Goal: Communication & Community: Answer question/provide support

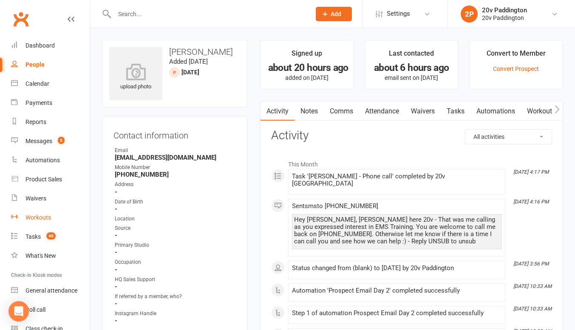
click at [37, 224] on link "Workouts" at bounding box center [50, 217] width 79 height 19
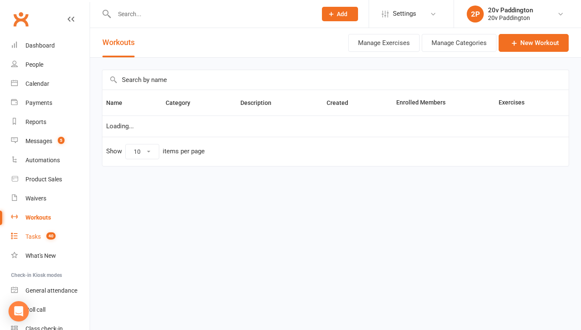
click at [31, 236] on div "Tasks" at bounding box center [32, 236] width 15 height 7
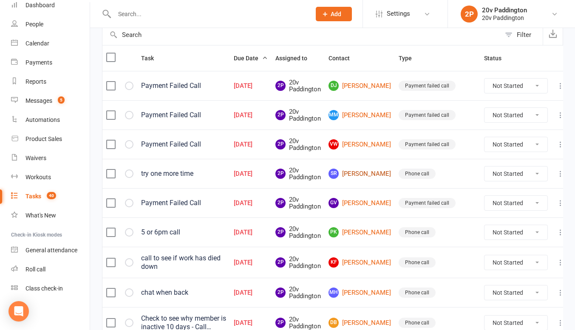
scroll to position [91, 0]
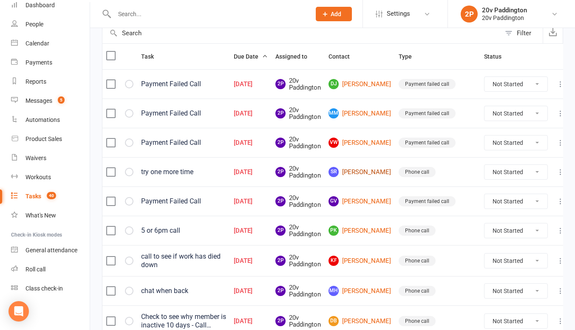
click at [364, 170] on link "SR Sara Richardson" at bounding box center [360, 172] width 62 height 10
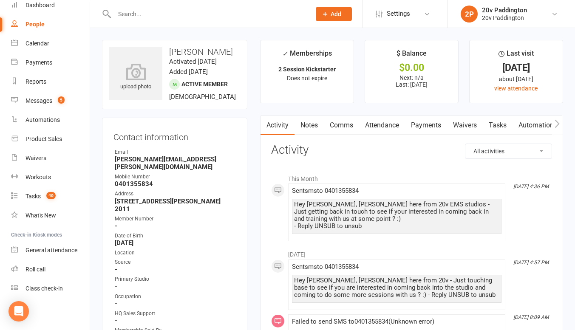
click at [346, 125] on link "Comms" at bounding box center [341, 126] width 35 height 20
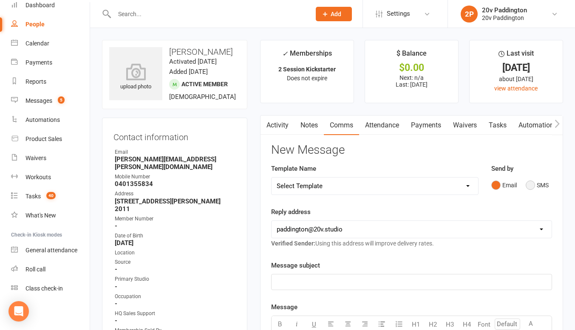
click at [542, 187] on button "SMS" at bounding box center [537, 185] width 23 height 16
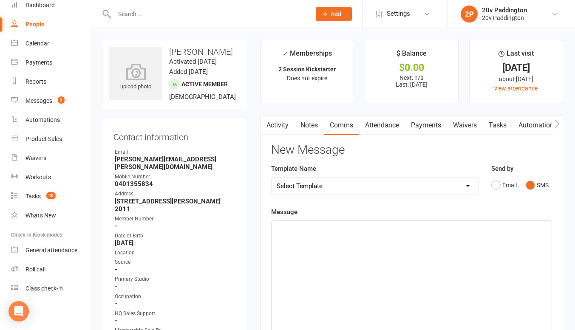
click at [434, 184] on div "Activity Notes Comms Attendance Payments Waivers Tasks Automations Workouts Mob…" at bounding box center [411, 334] width 303 height 439
click at [417, 187] on select "Select Template [Email] 20v Referral Bonus [SMS] Free Trial Link [SMS] Haven’t …" at bounding box center [375, 186] width 207 height 17
select select "3"
click at [272, 178] on select "Select Template [Email] 20v Referral Bonus [SMS] Free Trial Link [SMS] Haven’t …" at bounding box center [375, 186] width 207 height 17
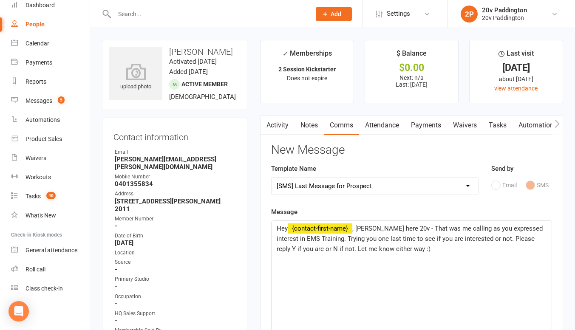
click at [364, 233] on p "Hey ﻿ {contact-first-name} , Joel here 20v - That was me calling as you express…" at bounding box center [412, 239] width 270 height 31
drag, startPoint x: 314, startPoint y: 240, endPoint x: 400, endPoint y: 225, distance: 87.2
click at [400, 225] on span ", Zac here 20v - That was me calling as you expressed interest in EMS Training.…" at bounding box center [411, 239] width 268 height 28
click at [291, 239] on span ", Zac here 20v - Trying you one last time to see if you are interested or not. …" at bounding box center [409, 234] width 265 height 18
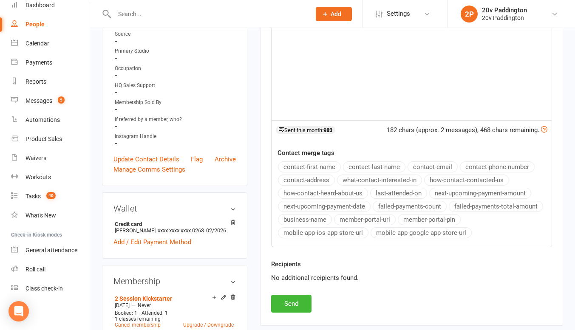
scroll to position [235, 0]
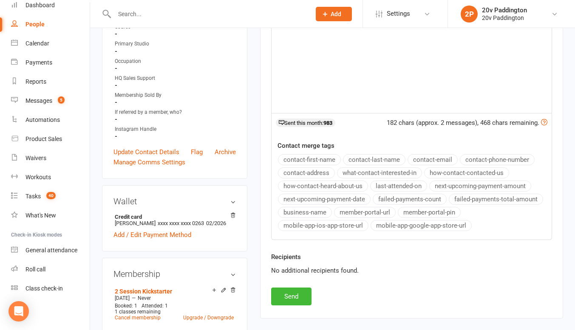
click at [290, 282] on div "Recipients No additional recipients found." at bounding box center [412, 270] width 294 height 36
click at [289, 283] on div "Recipients No additional recipients found." at bounding box center [412, 270] width 294 height 36
click at [287, 295] on button "Send" at bounding box center [291, 297] width 40 height 18
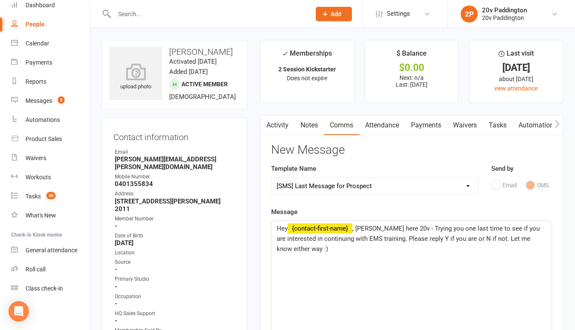
select select
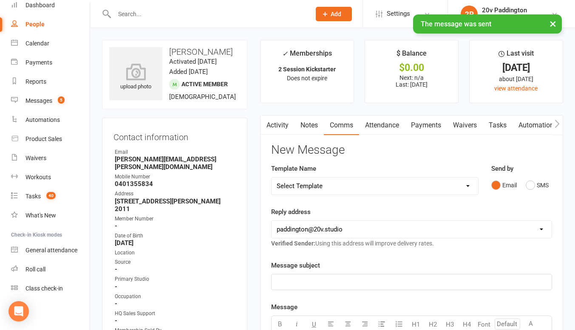
click at [507, 121] on link "Tasks" at bounding box center [498, 126] width 30 height 20
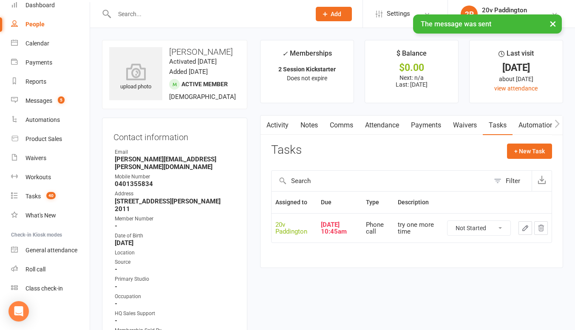
click at [498, 232] on select "Not Started In Progress Waiting Complete" at bounding box center [479, 228] width 63 height 14
click at [448, 221] on select "Not Started In Progress Waiting Complete" at bounding box center [479, 228] width 63 height 14
select select "unstarted"
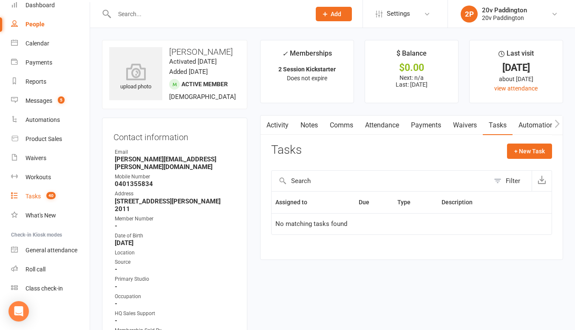
click at [49, 194] on span "40" at bounding box center [50, 195] width 9 height 7
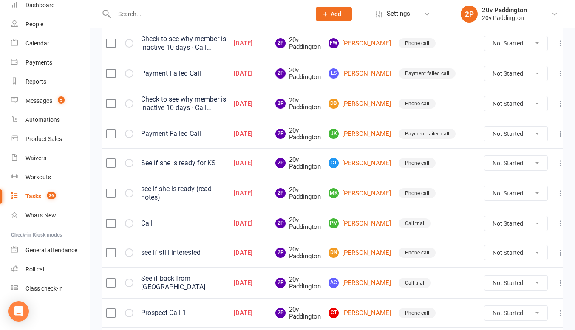
scroll to position [441, 0]
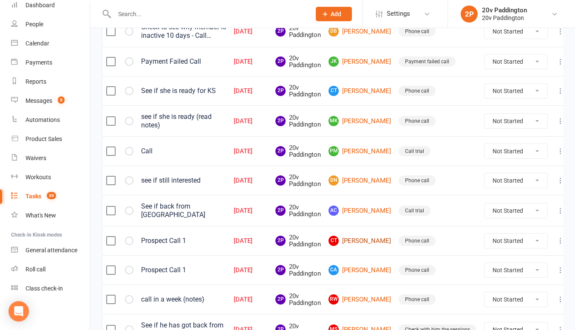
click at [365, 236] on link "CT Craig-daniel Tipper" at bounding box center [360, 241] width 62 height 10
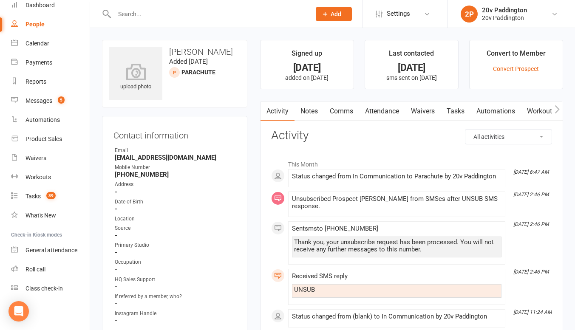
click at [457, 113] on link "Tasks" at bounding box center [456, 112] width 30 height 20
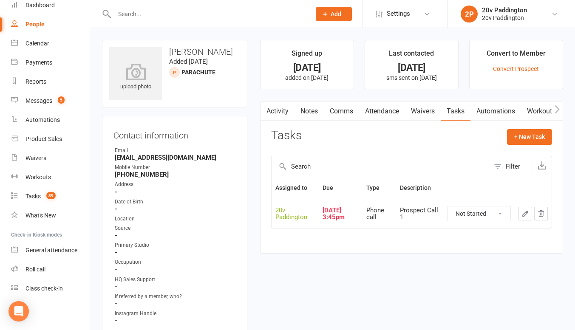
click at [549, 214] on td at bounding box center [533, 213] width 37 height 29
click at [543, 214] on icon "button" at bounding box center [541, 214] width 8 height 8
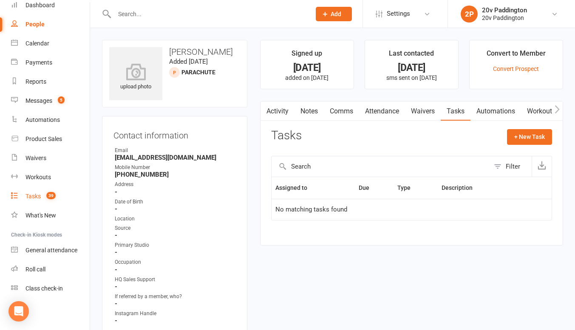
click at [42, 193] on count-badge "39" at bounding box center [49, 196] width 14 height 7
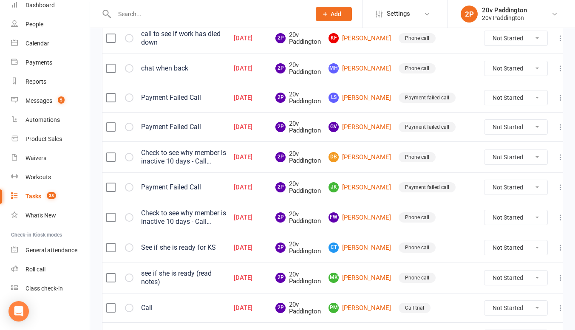
scroll to position [286, 0]
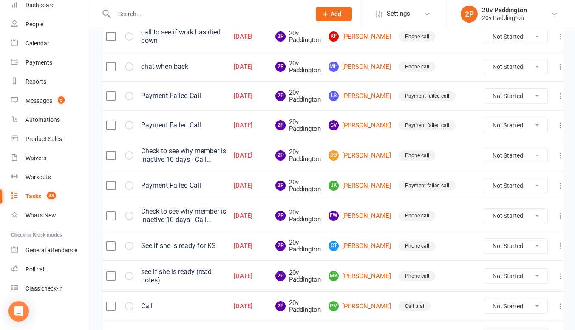
click at [106, 155] on label at bounding box center [110, 155] width 8 height 8
click at [106, 151] on input "checkbox" at bounding box center [110, 151] width 8 height 0
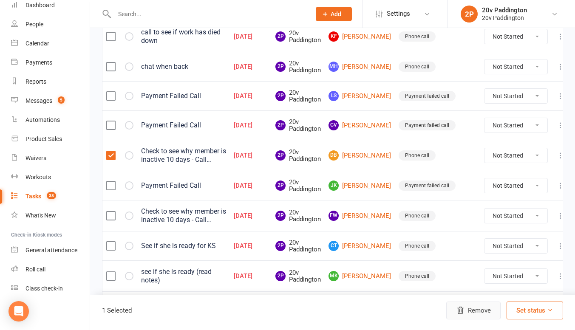
click at [463, 309] on icon "button" at bounding box center [460, 310] width 8 height 8
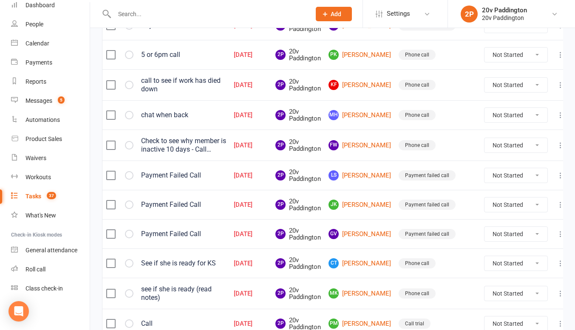
scroll to position [235, 0]
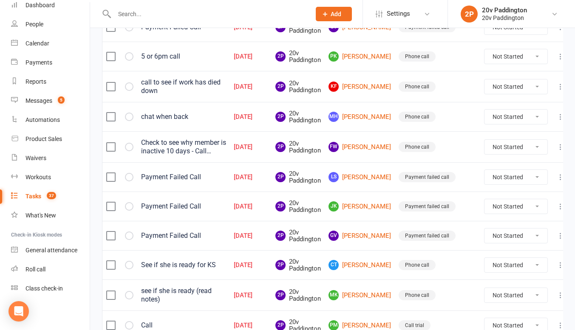
click at [496, 147] on select "Not Started In Progress Waiting Complete" at bounding box center [515, 147] width 63 height 14
click at [484, 140] on select "Not Started In Progress Waiting Complete" at bounding box center [515, 147] width 63 height 14
select select "unstarted"
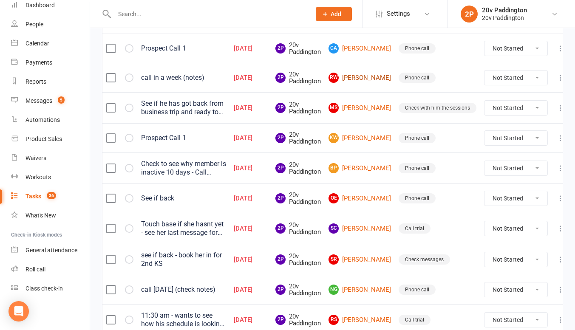
scroll to position [572, 0]
click at [111, 164] on label at bounding box center [110, 168] width 8 height 8
click at [111, 164] on input "checkbox" at bounding box center [110, 164] width 8 height 0
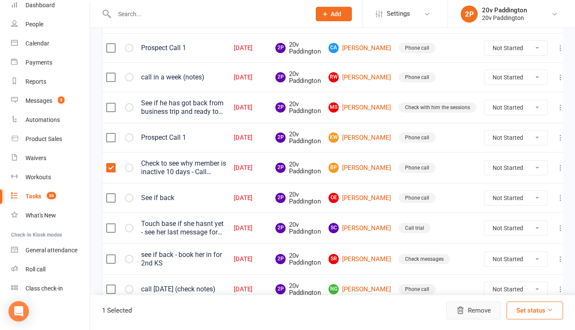
click at [466, 310] on button "Remove" at bounding box center [473, 311] width 54 height 18
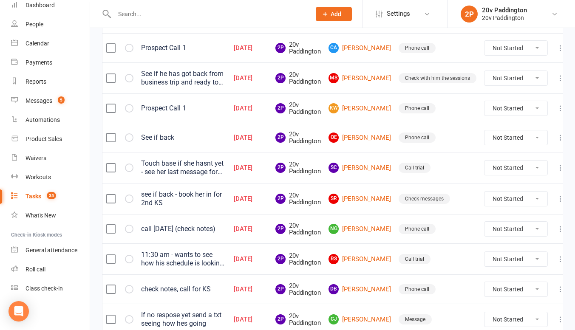
drag, startPoint x: 368, startPoint y: 224, endPoint x: 388, endPoint y: 196, distance: 33.8
click at [388, 196] on td "sR shyama Ryland" at bounding box center [360, 198] width 70 height 31
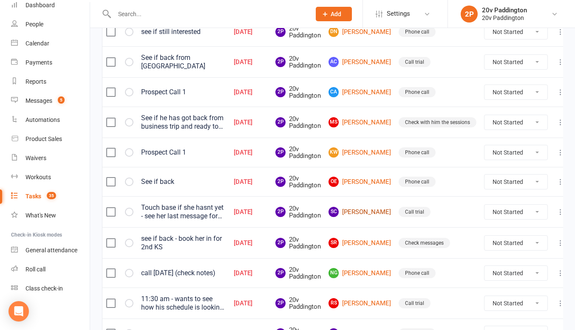
scroll to position [528, 0]
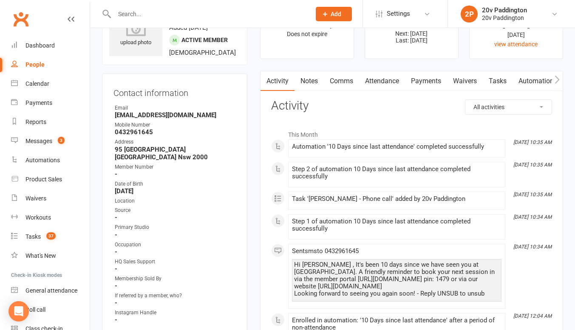
scroll to position [13, 0]
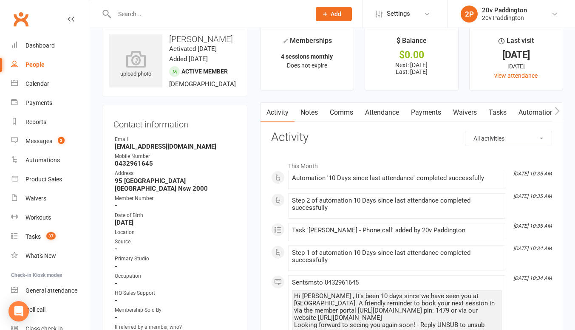
click at [333, 113] on link "Comms" at bounding box center [341, 113] width 35 height 20
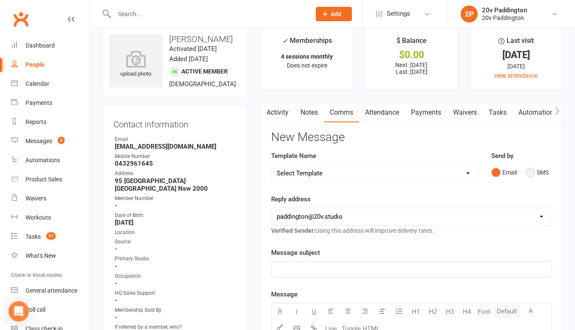
click at [534, 169] on button "SMS" at bounding box center [537, 172] width 23 height 16
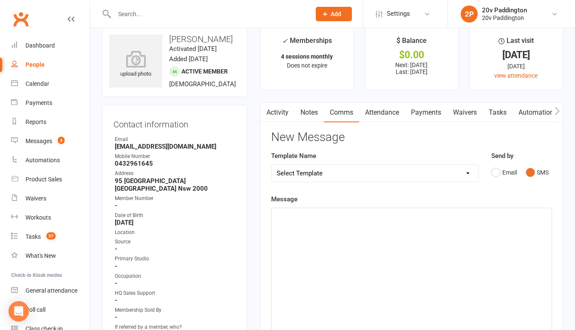
click at [441, 235] on div "﻿" at bounding box center [412, 271] width 280 height 127
click at [346, 213] on span "Hey Fiona, its Zac - Hows your availability to train with us this week? :)" at bounding box center [393, 216] width 233 height 8
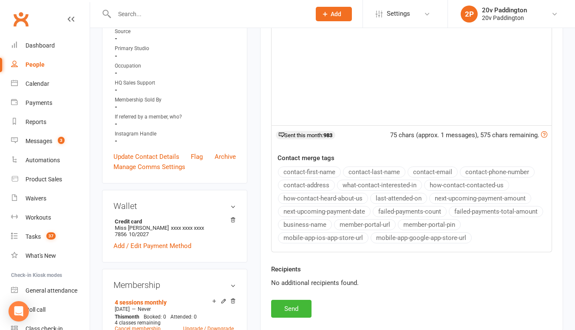
scroll to position [417, 0]
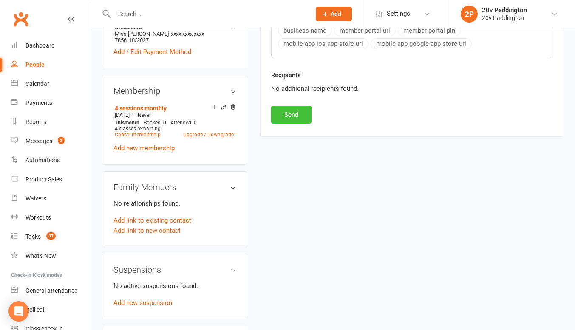
click at [275, 121] on button "Send" at bounding box center [291, 115] width 40 height 18
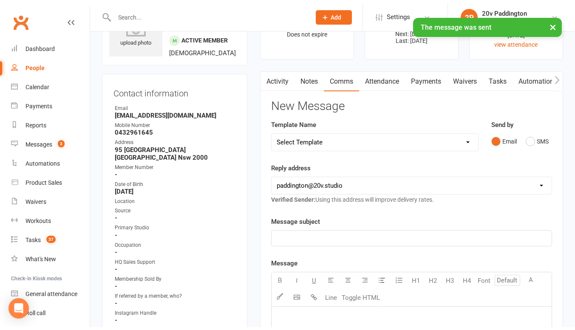
scroll to position [0, 0]
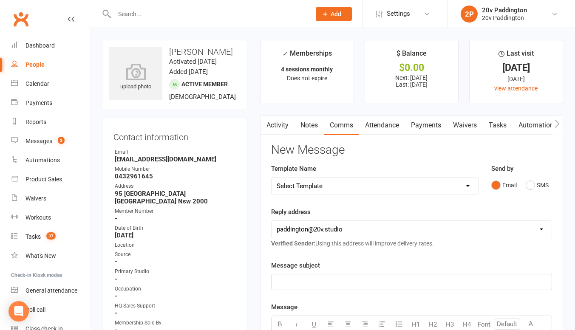
click at [271, 129] on button "button" at bounding box center [266, 125] width 11 height 19
click at [273, 122] on link "Activity" at bounding box center [278, 126] width 34 height 20
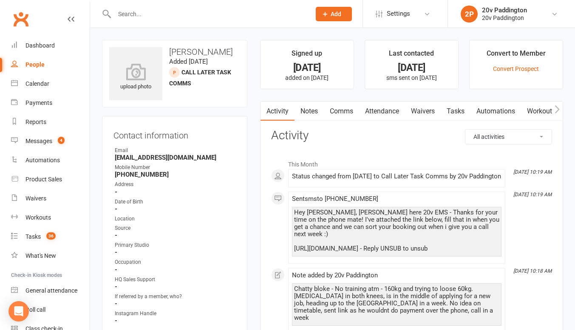
click at [363, 231] on div "Hey [PERSON_NAME], [PERSON_NAME] here 20v EMS - Thanks for your time on the pho…" at bounding box center [396, 230] width 205 height 43
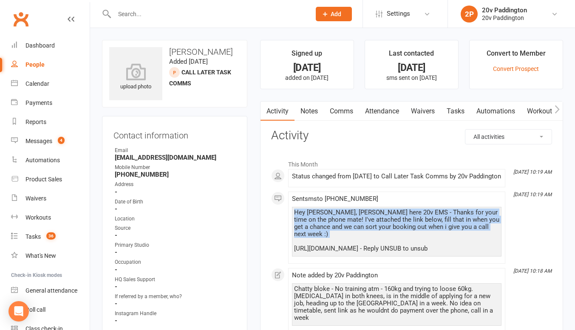
click at [363, 231] on div "Hey [PERSON_NAME], [PERSON_NAME] here 20v EMS - Thanks for your time on the pho…" at bounding box center [396, 230] width 205 height 43
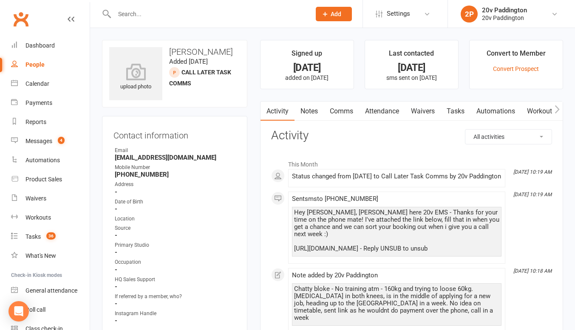
click at [363, 231] on div "Hey [PERSON_NAME], [PERSON_NAME] here 20v EMS - Thanks for your time on the pho…" at bounding box center [396, 230] width 205 height 43
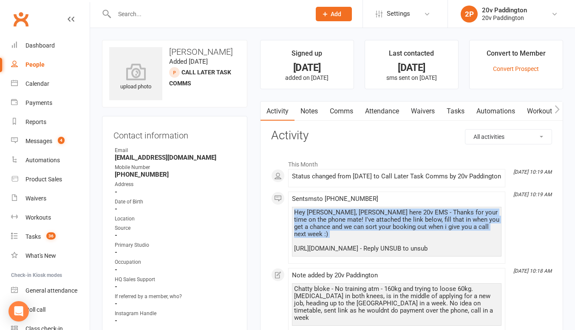
click at [363, 231] on div "Hey [PERSON_NAME], [PERSON_NAME] here 20v EMS - Thanks for your time on the pho…" at bounding box center [396, 230] width 205 height 43
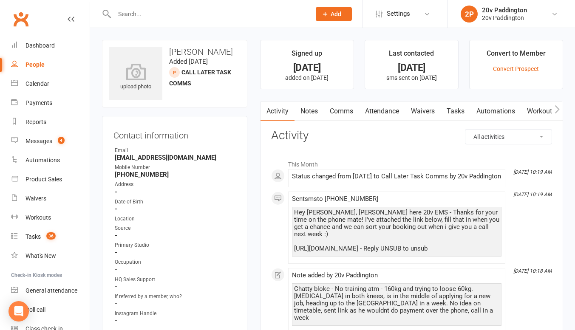
click at [468, 115] on link "Tasks" at bounding box center [456, 112] width 30 height 20
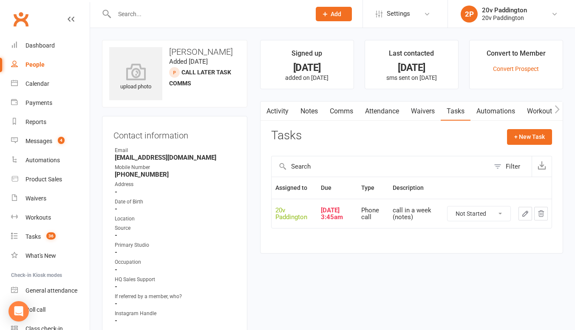
click at [522, 213] on icon "button" at bounding box center [525, 214] width 8 height 8
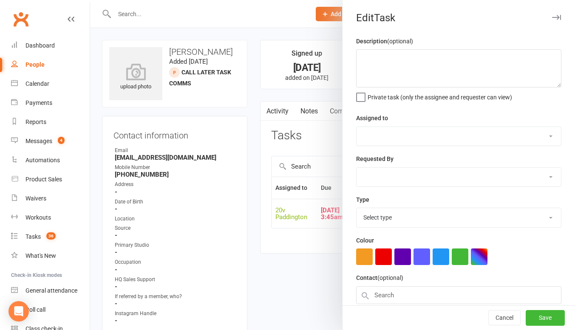
type textarea "call in a week (notes)"
select select "45737"
type input "13 Oct 2025"
type input "3:45am"
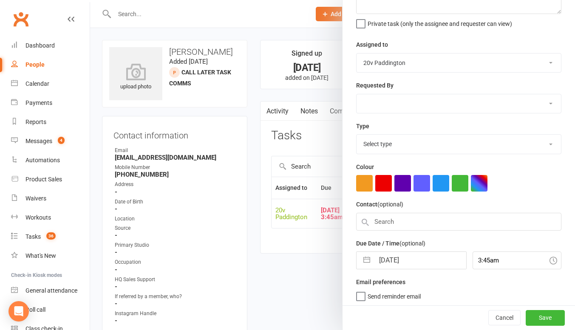
select select "22381"
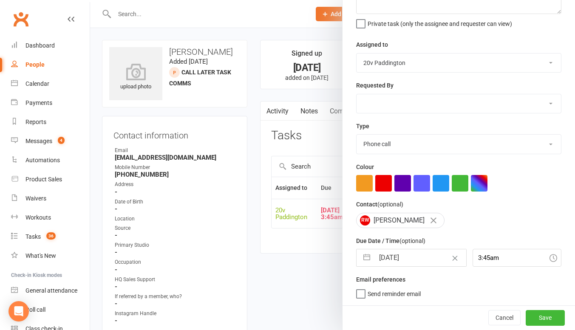
click at [401, 257] on input "13 Oct 2025" at bounding box center [420, 257] width 92 height 17
select select "8"
select select "2025"
select select "9"
select select "2025"
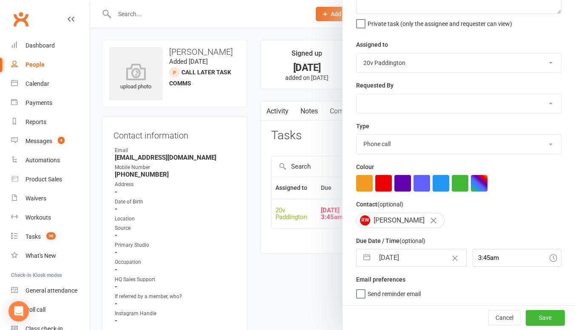
select select "10"
select select "2025"
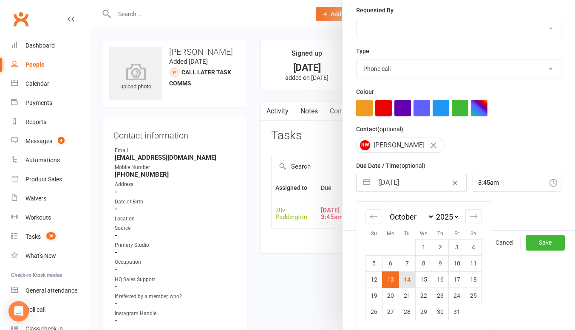
click at [402, 278] on td "14" at bounding box center [407, 280] width 17 height 16
type input "14 Oct 2025"
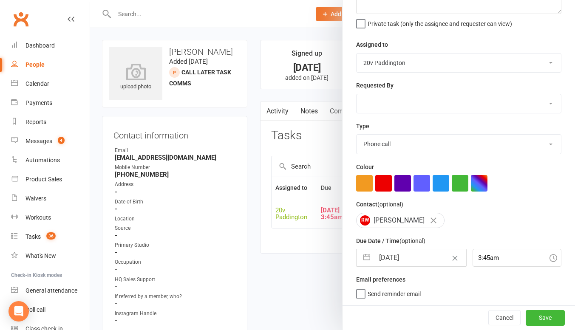
scroll to position [74, 0]
click at [533, 317] on button "Save" at bounding box center [545, 317] width 39 height 15
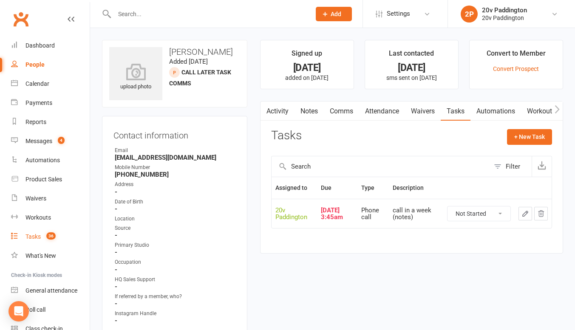
click at [28, 229] on link "Tasks 36" at bounding box center [50, 236] width 79 height 19
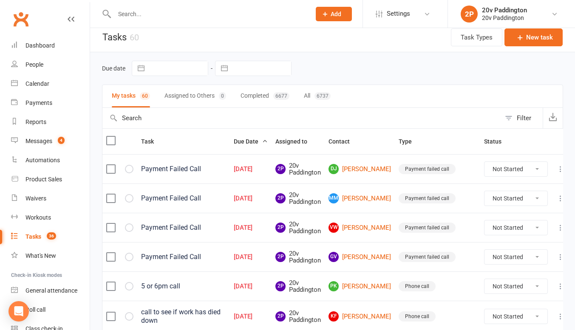
scroll to position [6, 0]
click at [189, 17] on input "text" at bounding box center [208, 14] width 193 height 12
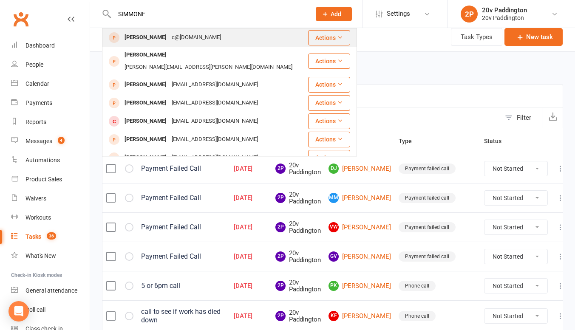
type input "SIMMONE"
click at [169, 44] on div "Simonne Cooper c@c.com" at bounding box center [205, 37] width 204 height 17
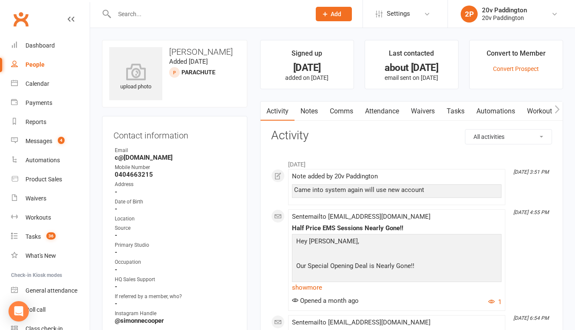
click at [196, 19] on input "text" at bounding box center [208, 14] width 193 height 12
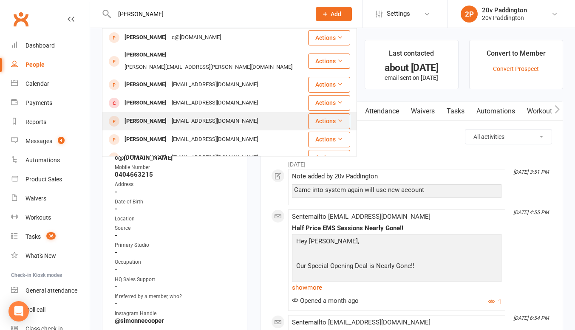
type input "simone"
click at [187, 115] on div "Simonnecooper27@gmail.com" at bounding box center [214, 121] width 91 height 12
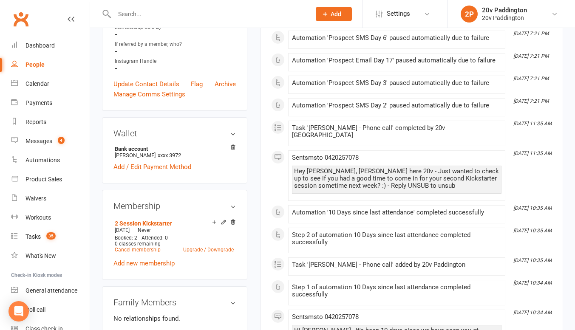
scroll to position [286, 0]
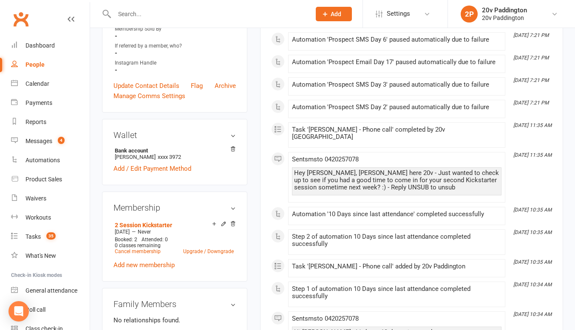
click at [358, 170] on div "Hey Shyama, Zac here 20v - Just wanted to check up to see if you had a good tim…" at bounding box center [396, 181] width 205 height 22
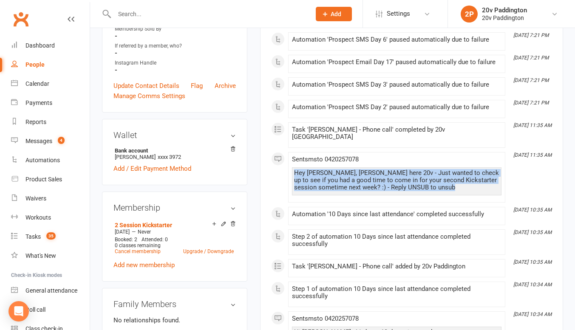
click at [358, 170] on div "Hey Shyama, Zac here 20v - Just wanted to check up to see if you had a good tim…" at bounding box center [396, 181] width 205 height 22
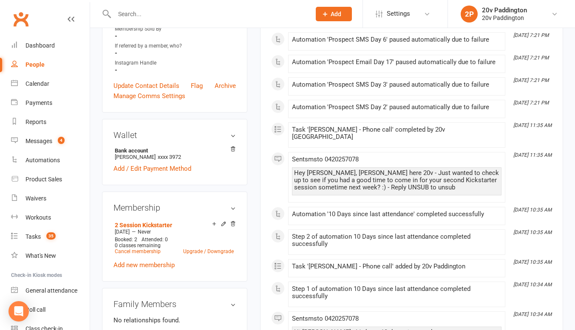
click at [358, 170] on div "Hey Shyama, Zac here 20v - Just wanted to check up to see if you had a good tim…" at bounding box center [396, 181] width 205 height 22
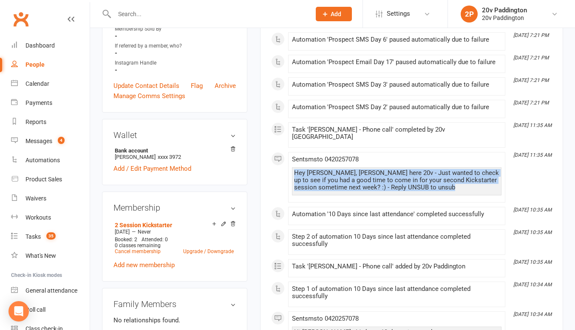
click at [358, 170] on div "Hey Shyama, Zac here 20v - Just wanted to check up to see if you had a good tim…" at bounding box center [396, 181] width 205 height 22
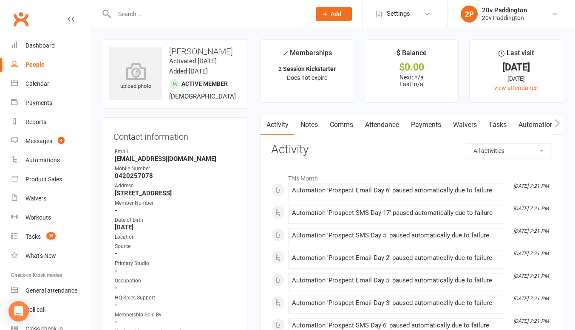
scroll to position [0, 0]
click at [336, 102] on li "✓ Memberships 2 Session Kickstarter Does not expire" at bounding box center [307, 71] width 94 height 63
click at [342, 126] on link "Comms" at bounding box center [341, 126] width 35 height 20
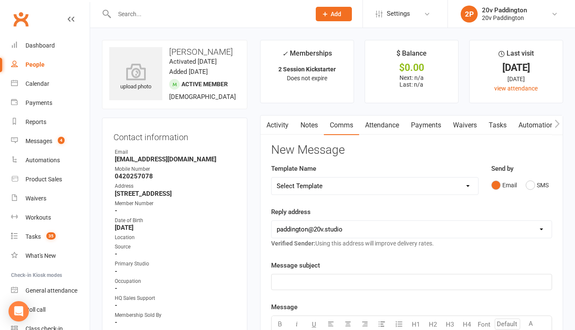
click at [525, 184] on div "Email SMS" at bounding box center [521, 185] width 61 height 16
drag, startPoint x: 525, startPoint y: 184, endPoint x: 543, endPoint y: 203, distance: 25.9
click at [543, 203] on div "Send by Email SMS" at bounding box center [522, 185] width 74 height 42
drag, startPoint x: 537, startPoint y: 190, endPoint x: 554, endPoint y: 193, distance: 16.8
click at [554, 193] on div "Send by Email SMS" at bounding box center [522, 185] width 74 height 42
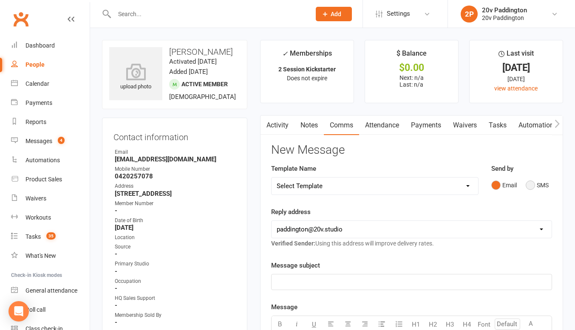
click at [534, 184] on button "SMS" at bounding box center [537, 185] width 23 height 16
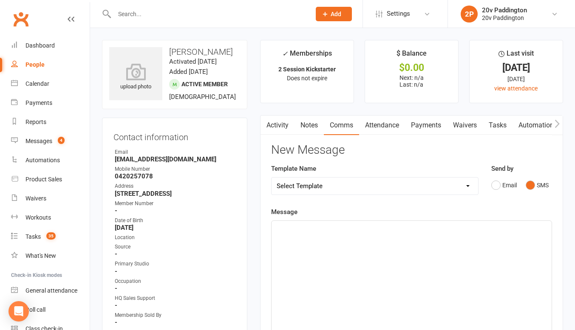
click at [409, 224] on p "﻿" at bounding box center [412, 229] width 270 height 10
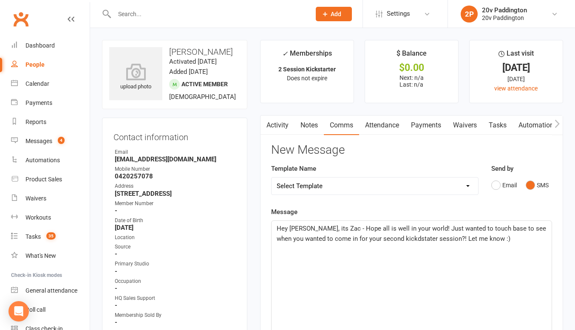
click at [389, 240] on span "Hey Shyama, its Zac - Hope all is well in your world! Just wanted to touch base…" at bounding box center [412, 234] width 271 height 18
click at [488, 241] on p "Hey Shyama, its Zac - Hope all is well in your world! Just wanted to touch base…" at bounding box center [412, 234] width 270 height 20
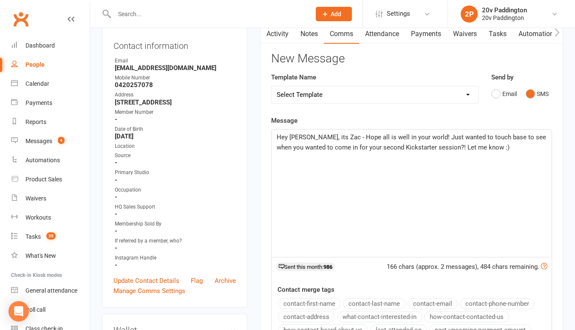
scroll to position [92, 0]
click at [431, 148] on span "Hey Shyama, its Zac - Hope all is well in your world! Just wanted to touch base…" at bounding box center [412, 142] width 271 height 18
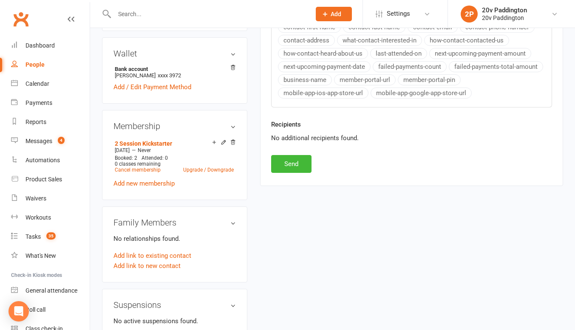
scroll to position [375, 0]
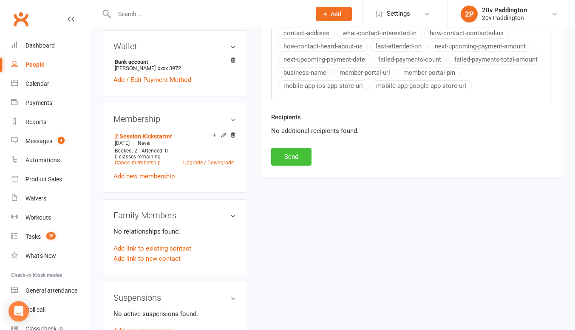
click at [287, 162] on button "Send" at bounding box center [291, 157] width 40 height 18
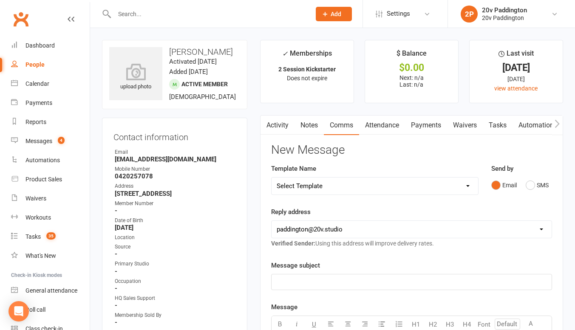
click at [277, 119] on link "Activity" at bounding box center [278, 126] width 34 height 20
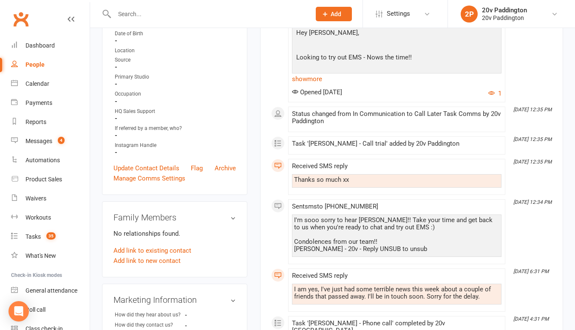
scroll to position [243, 0]
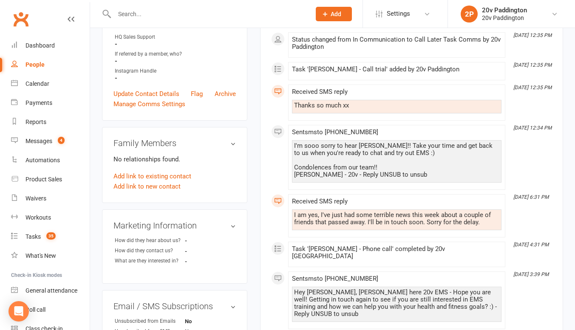
click at [340, 144] on div "I'm sooo sorry to hear [PERSON_NAME]!! Take your time and get back to us when y…" at bounding box center [396, 160] width 205 height 36
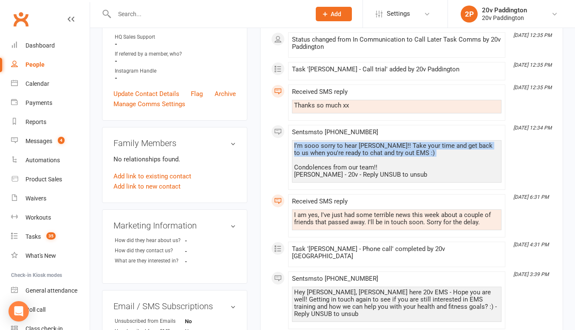
click at [340, 144] on div "I'm sooo sorry to hear [PERSON_NAME]!! Take your time and get back to us when y…" at bounding box center [396, 160] width 205 height 36
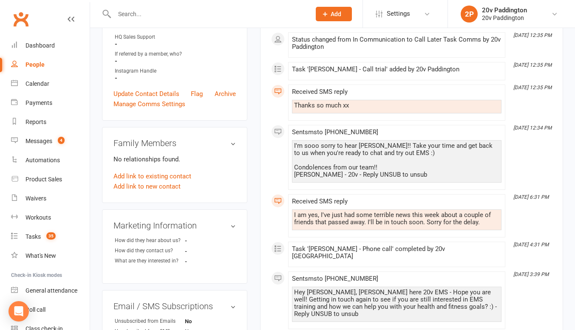
scroll to position [0, 0]
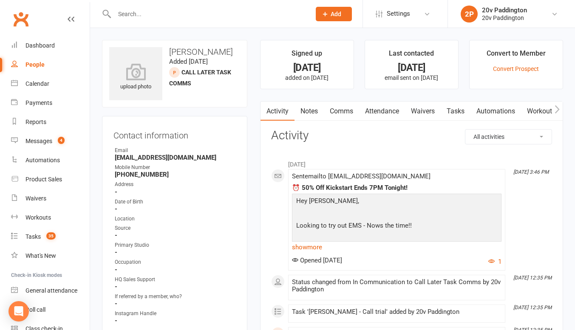
click at [348, 108] on link "Comms" at bounding box center [341, 112] width 35 height 20
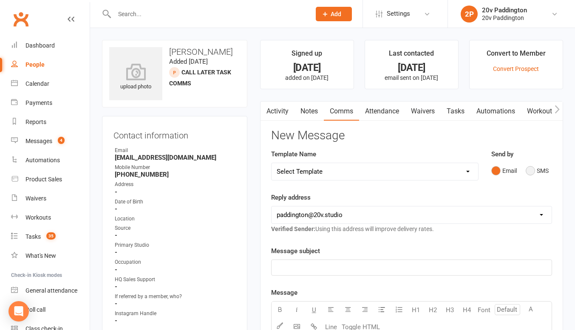
click at [542, 170] on button "SMS" at bounding box center [537, 171] width 23 height 16
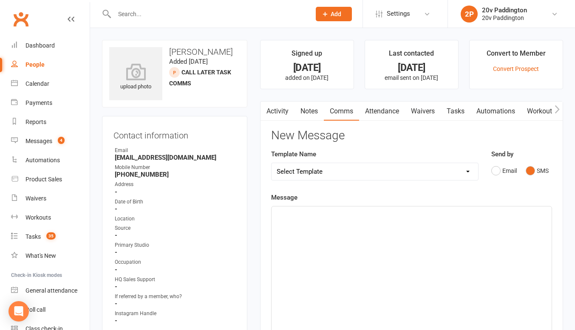
click at [420, 306] on div "﻿" at bounding box center [412, 270] width 280 height 127
click at [302, 213] on span "Hey [PERSON_NAME], its Zac from 20v" at bounding box center [332, 214] width 111 height 8
click at [359, 218] on p "Hey [PERSON_NAME], its Zac from 20v" at bounding box center [412, 214] width 270 height 10
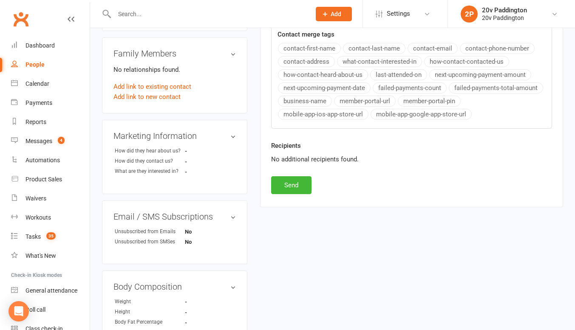
scroll to position [379, 0]
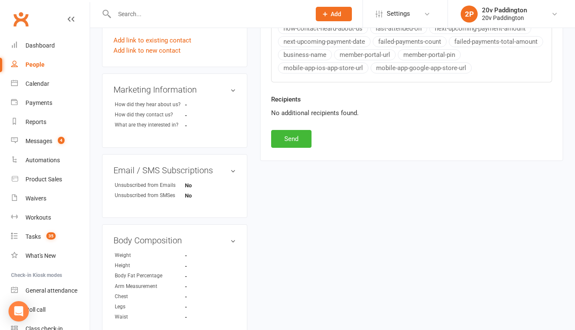
click at [299, 141] on button "Send" at bounding box center [291, 139] width 40 height 18
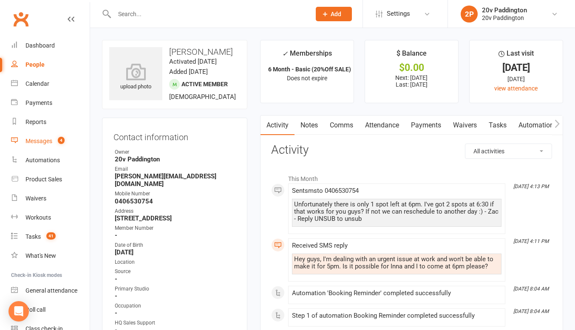
click at [50, 145] on link "Messages 4" at bounding box center [50, 141] width 79 height 19
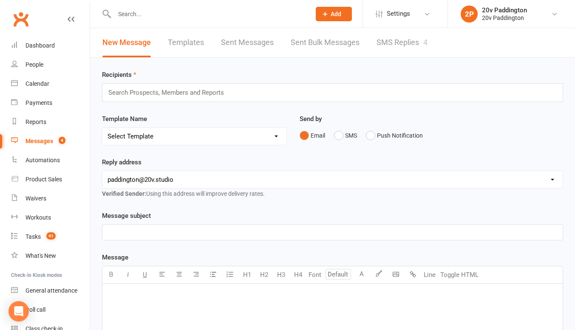
click at [399, 49] on link "SMS Replies 4" at bounding box center [402, 42] width 51 height 29
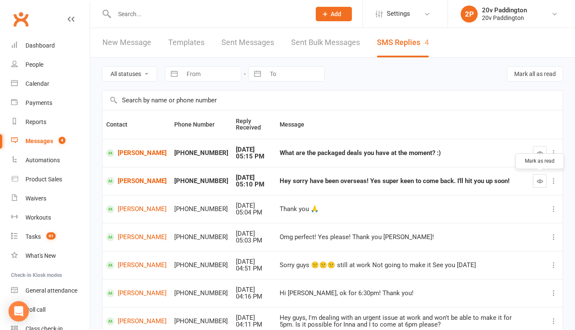
click at [536, 180] on button "button" at bounding box center [540, 181] width 14 height 14
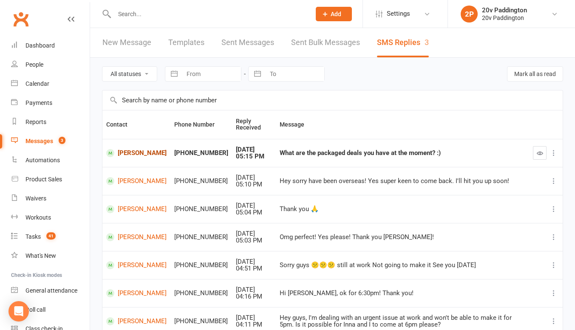
click at [132, 154] on link "[PERSON_NAME]" at bounding box center [136, 153] width 60 height 8
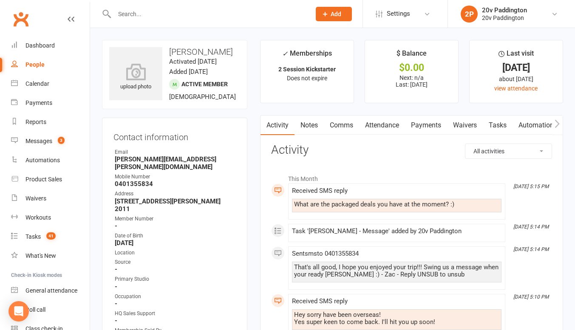
click at [333, 122] on link "Comms" at bounding box center [341, 126] width 35 height 20
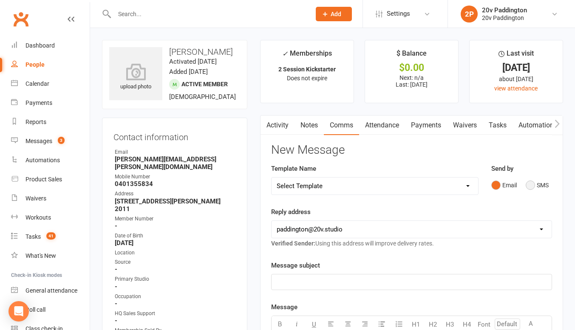
click at [537, 178] on button "SMS" at bounding box center [537, 185] width 23 height 16
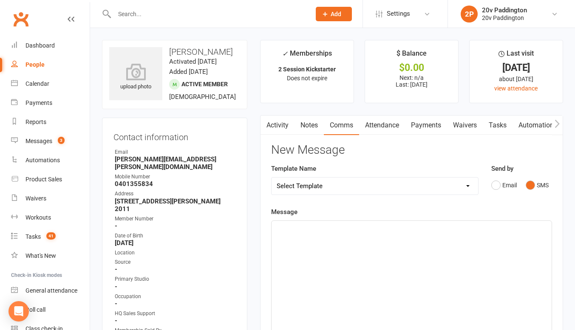
click at [506, 198] on div "Send by Email SMS" at bounding box center [522, 185] width 74 height 42
click at [461, 221] on div "﻿" at bounding box center [412, 284] width 280 height 127
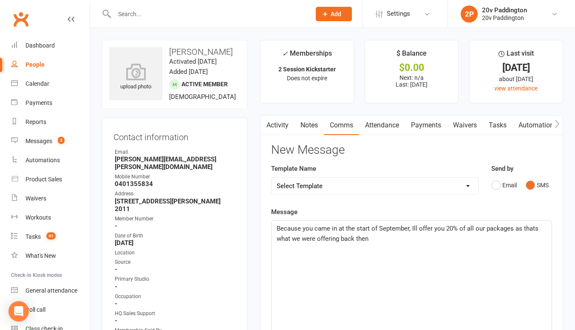
click at [532, 227] on span "Because you came in at the start of September, Ill offer you 20% of all our pac…" at bounding box center [408, 234] width 263 height 18
click at [508, 240] on p "Because you came in at the start of September, Ill offer you 20% of all our pac…" at bounding box center [412, 234] width 270 height 20
click at [391, 240] on span "Because you came in at the start of September, Ill offer you 20% of all our pac…" at bounding box center [409, 239] width 264 height 28
click at [379, 247] on p "Because you came in at the start of September, Ill offer you 20% of all our pac…" at bounding box center [412, 239] width 270 height 31
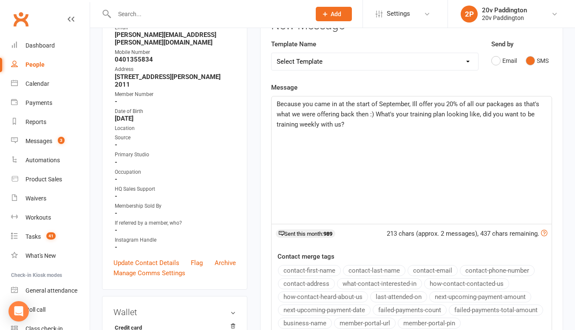
scroll to position [114, 0]
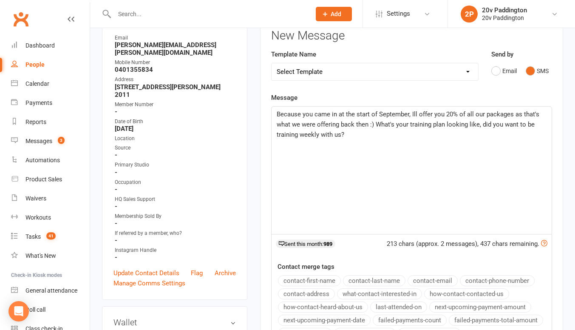
click at [299, 135] on span "Because you came in at the start of September, Ill offer you 20% of all our pac…" at bounding box center [409, 124] width 264 height 28
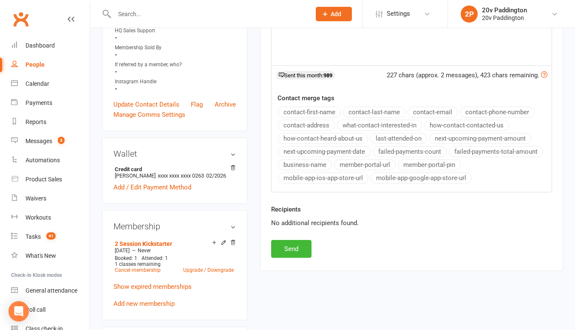
scroll to position [287, 0]
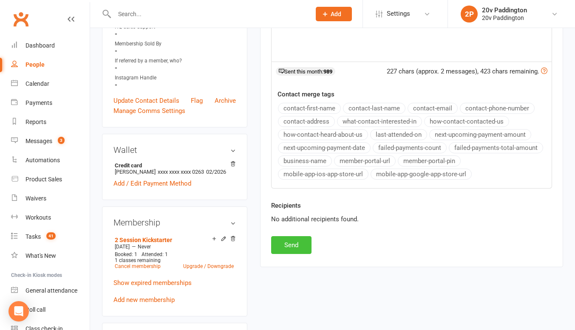
click at [279, 246] on button "Send" at bounding box center [291, 245] width 40 height 18
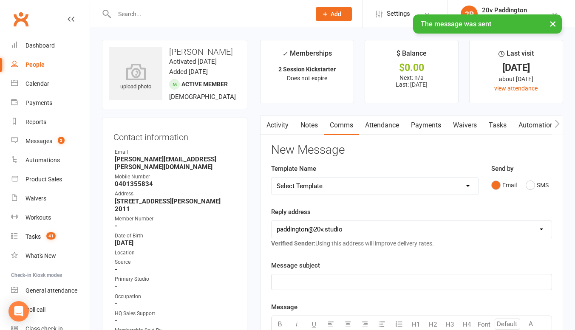
click at [278, 120] on link "Activity" at bounding box center [278, 126] width 34 height 20
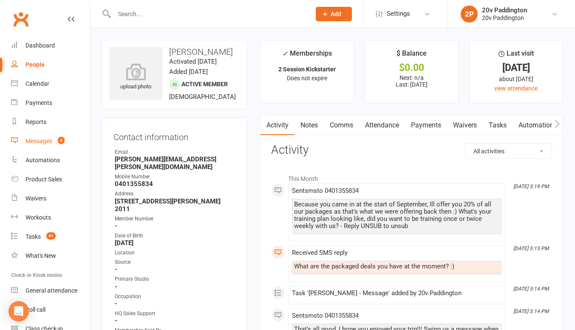
click at [62, 146] on link "Messages 3" at bounding box center [50, 141] width 79 height 19
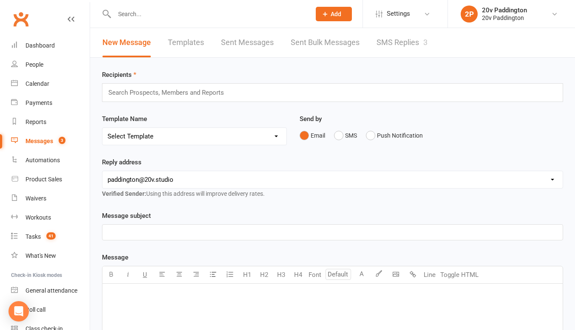
click at [426, 52] on link "SMS Replies 3" at bounding box center [402, 42] width 51 height 29
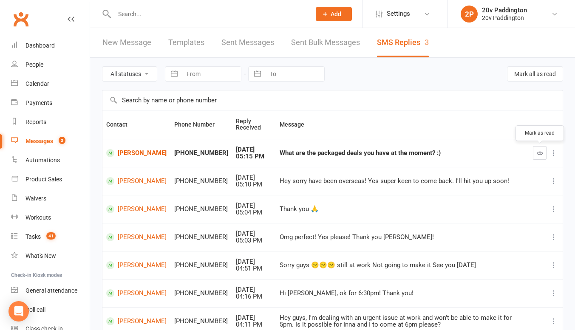
click at [535, 151] on button "button" at bounding box center [540, 153] width 14 height 14
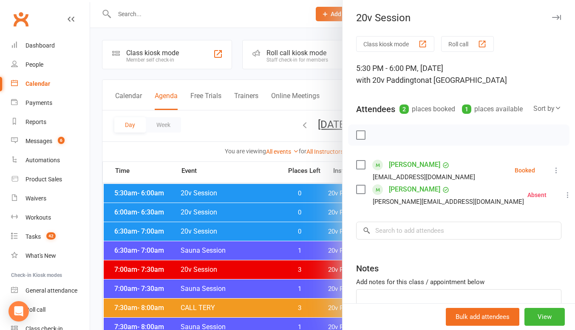
click at [207, 151] on div at bounding box center [332, 165] width 485 height 330
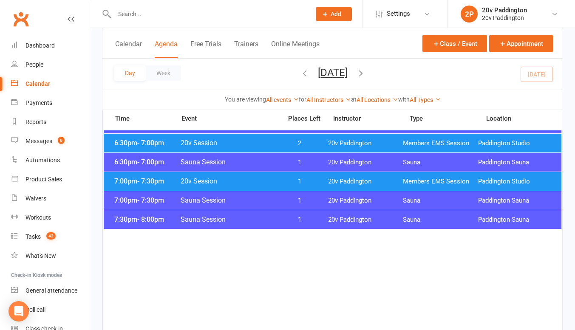
scroll to position [911, 0]
click at [206, 184] on span "20v Session" at bounding box center [228, 181] width 97 height 8
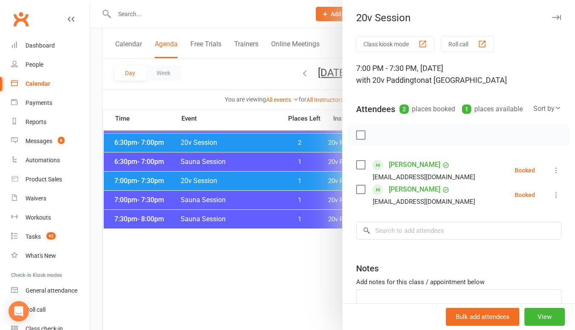
click at [226, 165] on div at bounding box center [332, 165] width 485 height 330
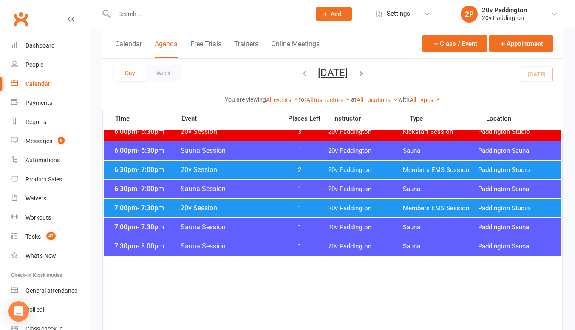
scroll to position [881, 0]
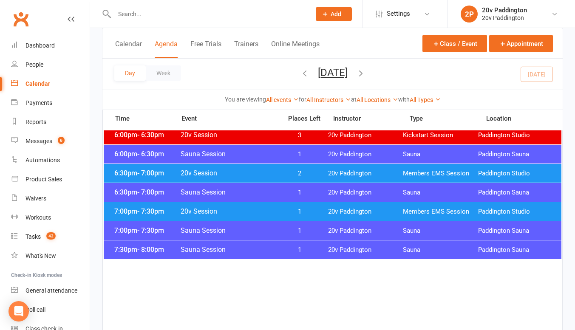
click at [229, 173] on span "20v Session" at bounding box center [228, 173] width 97 height 8
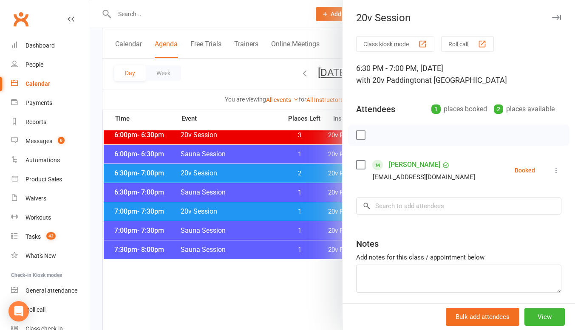
click at [418, 170] on link "[PERSON_NAME]" at bounding box center [414, 165] width 51 height 14
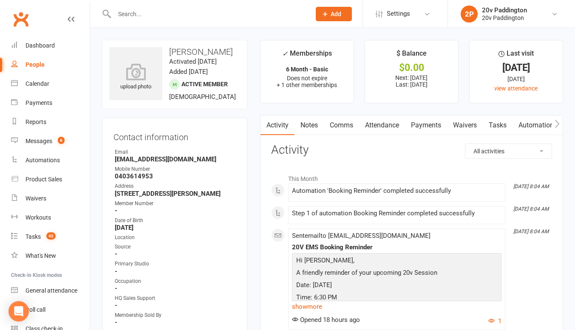
click at [347, 135] on link "Comms" at bounding box center [341, 126] width 35 height 20
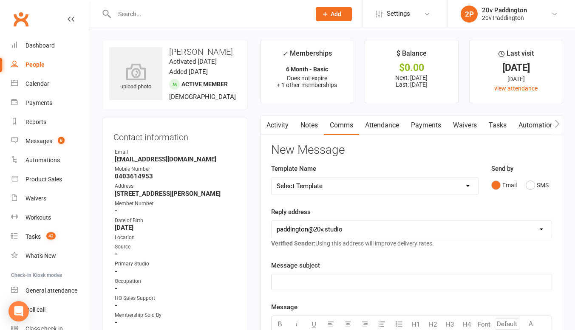
click at [42, 147] on link "Messages 6" at bounding box center [50, 141] width 79 height 19
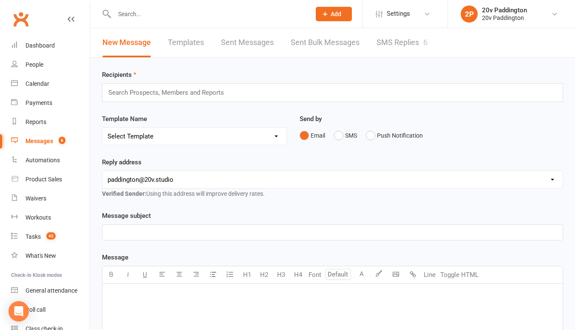
click at [425, 47] on link "SMS Replies 6" at bounding box center [402, 42] width 51 height 29
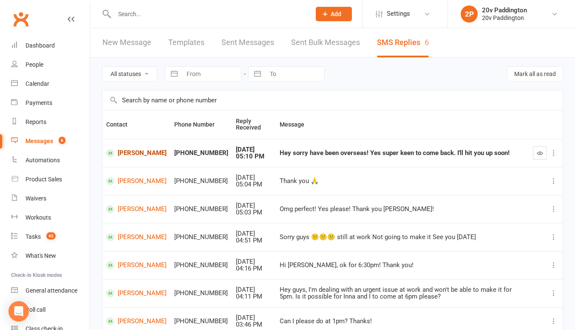
click at [136, 151] on link "[PERSON_NAME]" at bounding box center [136, 153] width 60 height 8
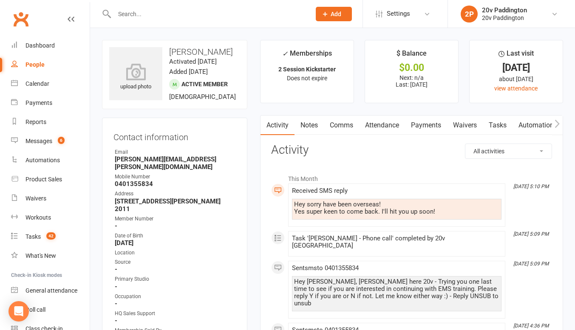
click at [348, 131] on link "Comms" at bounding box center [341, 126] width 35 height 20
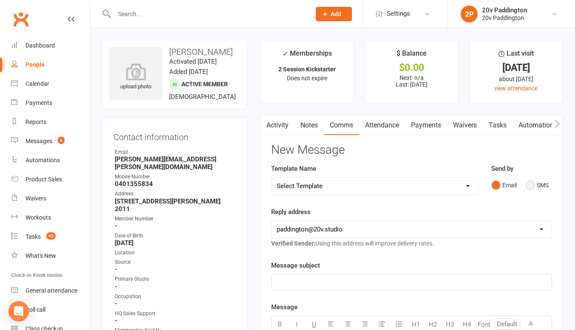
click at [530, 187] on button "SMS" at bounding box center [537, 185] width 23 height 16
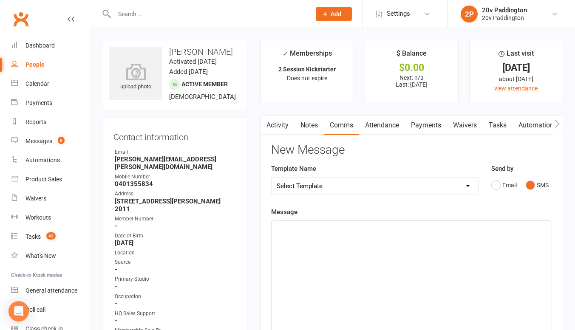
click at [448, 244] on div "﻿" at bounding box center [412, 284] width 280 height 127
click at [320, 230] on span "Thats all good! I hope you enjoyed your trip" at bounding box center [338, 229] width 122 height 8
click at [443, 230] on p "Thats all good, I hope you enjoyed your trip" at bounding box center [412, 229] width 270 height 10
click at [287, 229] on span "Thats all good, I hope you enjoyed your trip!!!" at bounding box center [340, 229] width 127 height 8
click at [447, 232] on p "That's all good, I hope you enjoyed your trip!!!" at bounding box center [412, 229] width 270 height 10
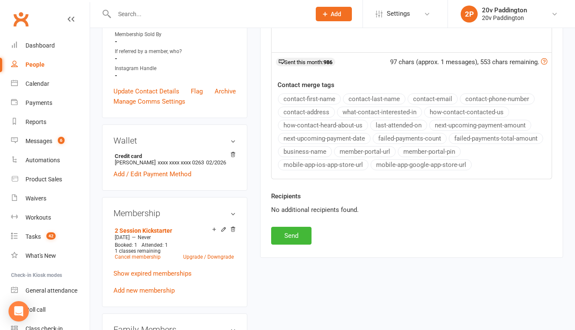
scroll to position [325, 0]
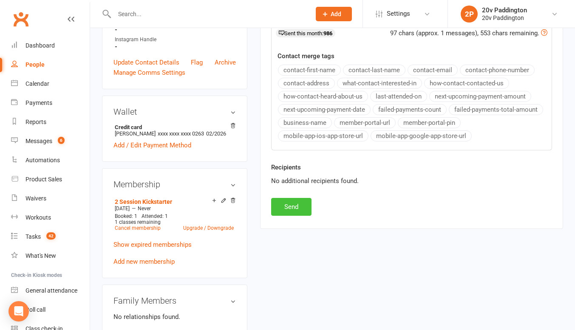
click at [278, 215] on button "Send" at bounding box center [291, 207] width 40 height 18
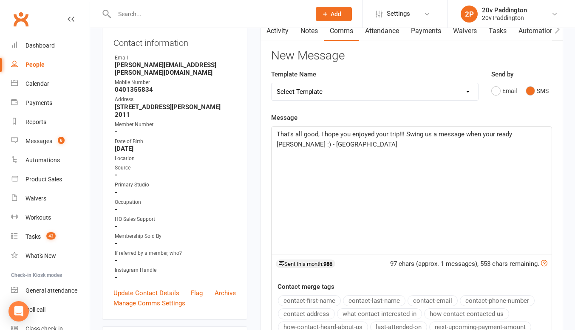
scroll to position [0, 0]
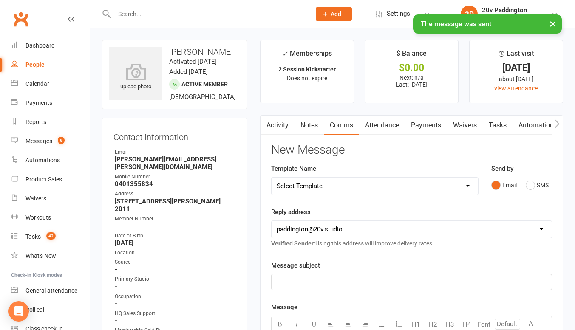
click at [442, 121] on link "Payments" at bounding box center [426, 126] width 42 height 20
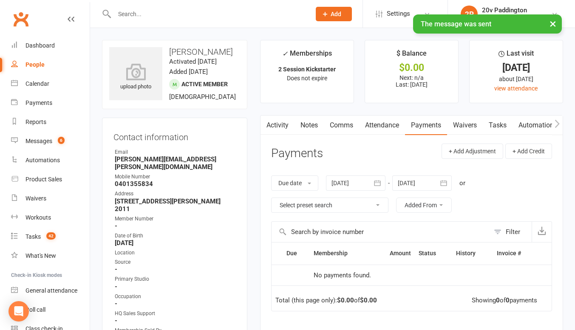
click at [476, 124] on link "Waivers" at bounding box center [465, 126] width 36 height 20
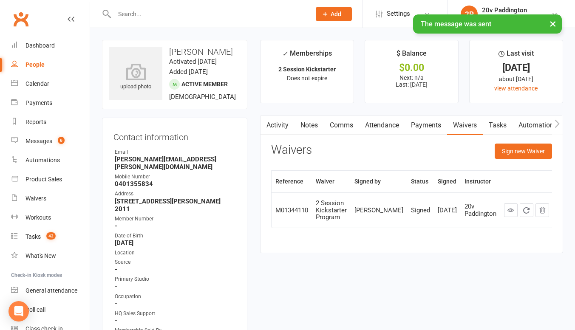
click at [501, 125] on link "Tasks" at bounding box center [498, 126] width 30 height 20
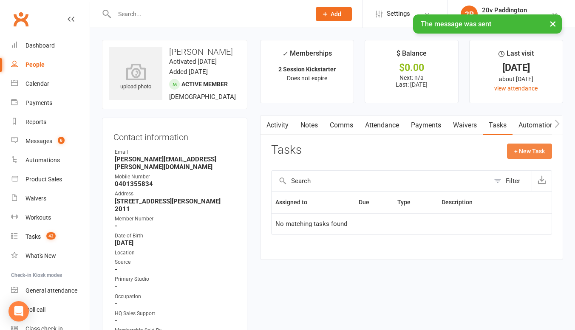
click at [524, 154] on button "+ New Task" at bounding box center [529, 151] width 45 height 15
select select "45737"
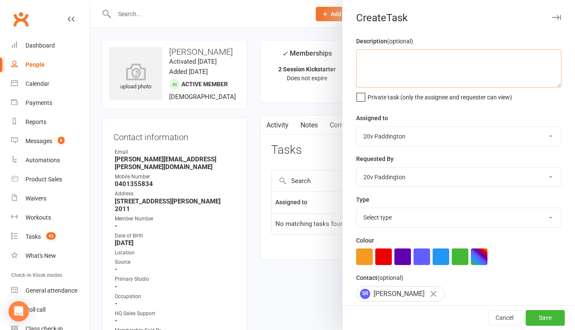
click at [369, 52] on textarea at bounding box center [458, 68] width 205 height 38
type textarea "9"
type textarea "is keen to keep training, if you havent heard touch base w her"
click at [391, 217] on select "Select type Call trial Cancel membership Check messages Check with him the sess…" at bounding box center [459, 217] width 204 height 19
select select "22887"
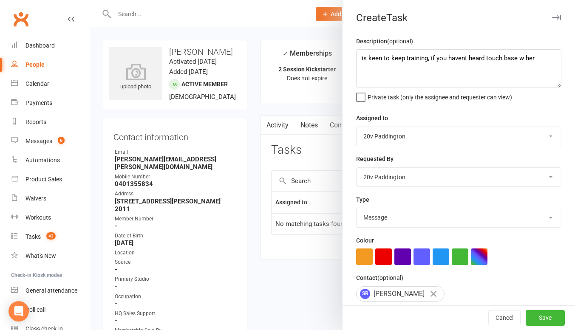
click at [357, 208] on select "Select type Call trial Cancel membership Check messages Check with him the sess…" at bounding box center [459, 217] width 204 height 19
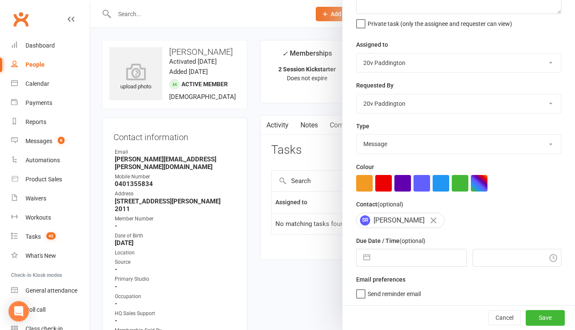
click at [404, 254] on input "text" at bounding box center [420, 257] width 92 height 17
select select "8"
select select "2025"
select select "9"
select select "2025"
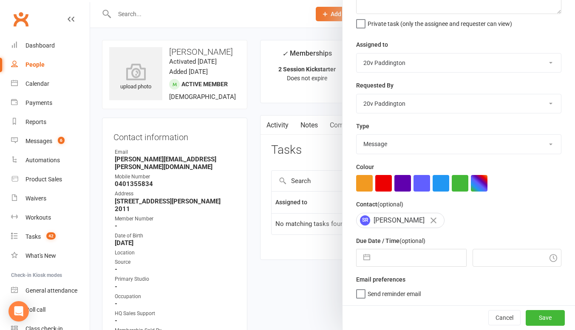
select select "10"
select select "2025"
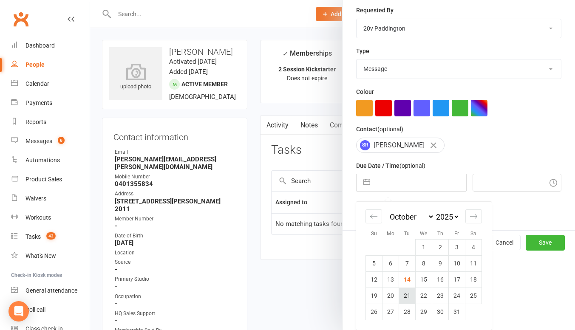
click at [408, 297] on td "21" at bounding box center [407, 296] width 17 height 16
type input "[DATE]"
type input "5:15pm"
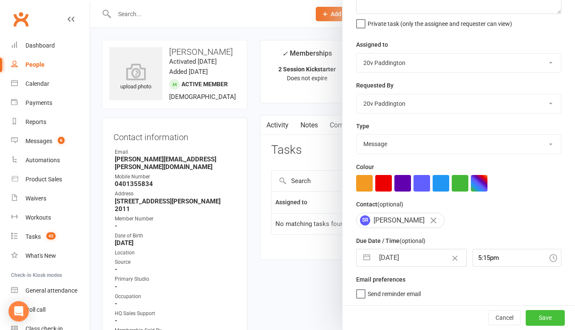
click at [530, 316] on button "Save" at bounding box center [545, 317] width 39 height 15
